Goal: Find specific page/section: Find specific page/section

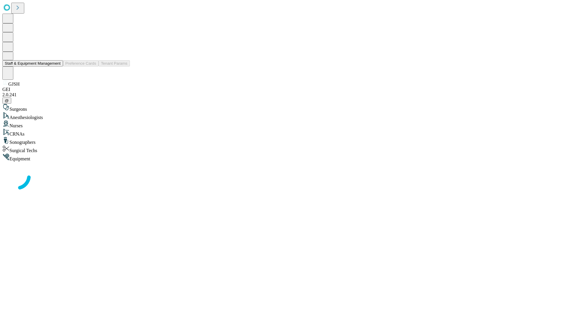
click at [57, 67] on button "Staff & Equipment Management" at bounding box center [32, 63] width 61 height 6
